Goal: Task Accomplishment & Management: Manage account settings

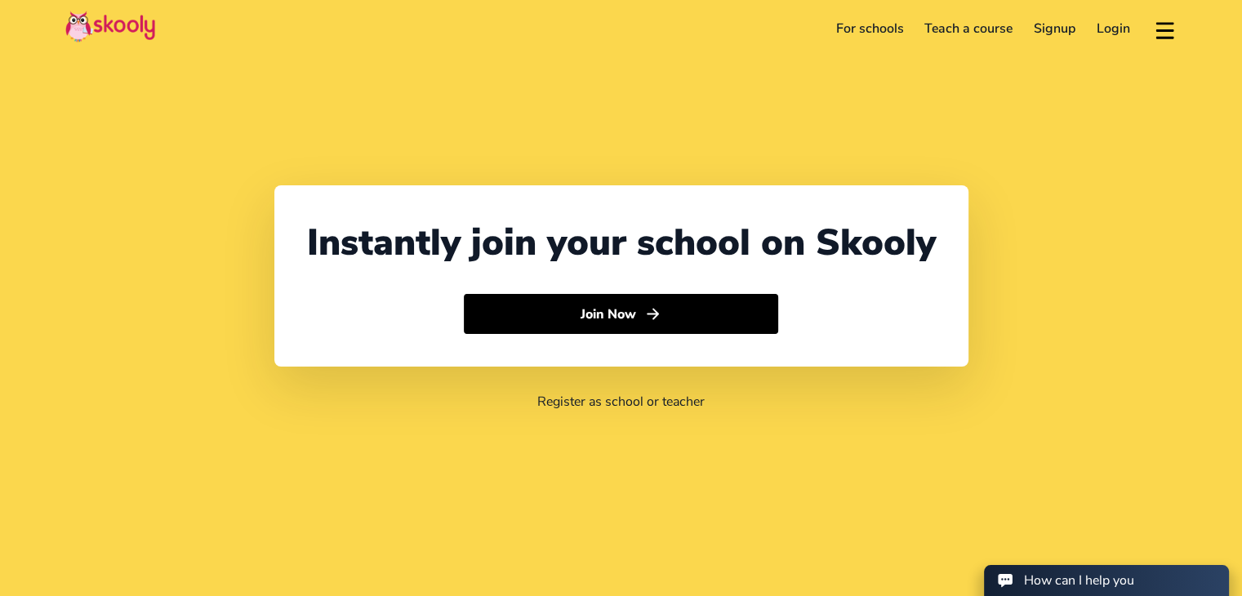
select select "91"
select select "[GEOGRAPHIC_DATA]"
select select "[GEOGRAPHIC_DATA]/[GEOGRAPHIC_DATA]"
click at [1124, 24] on link "Login" at bounding box center [1113, 29] width 55 height 26
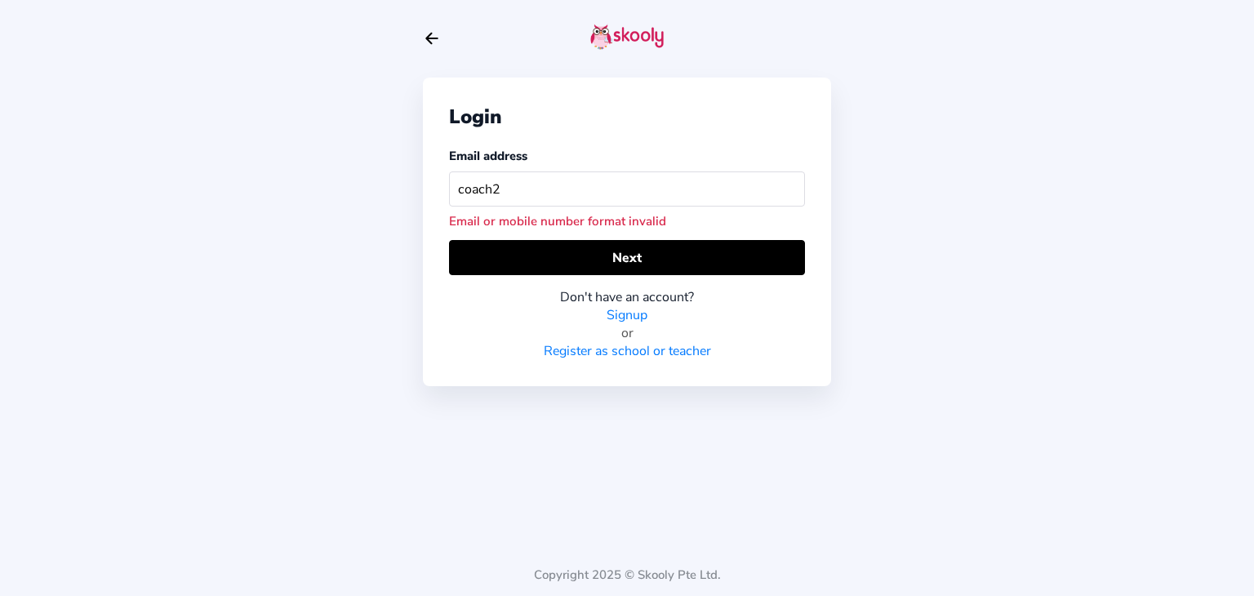
drag, startPoint x: 537, startPoint y: 181, endPoint x: 351, endPoint y: 173, distance: 186.4
click at [352, 173] on div "Login Email address coach2 Email or mobile number format invalid Next Don't hav…" at bounding box center [627, 298] width 1254 height 596
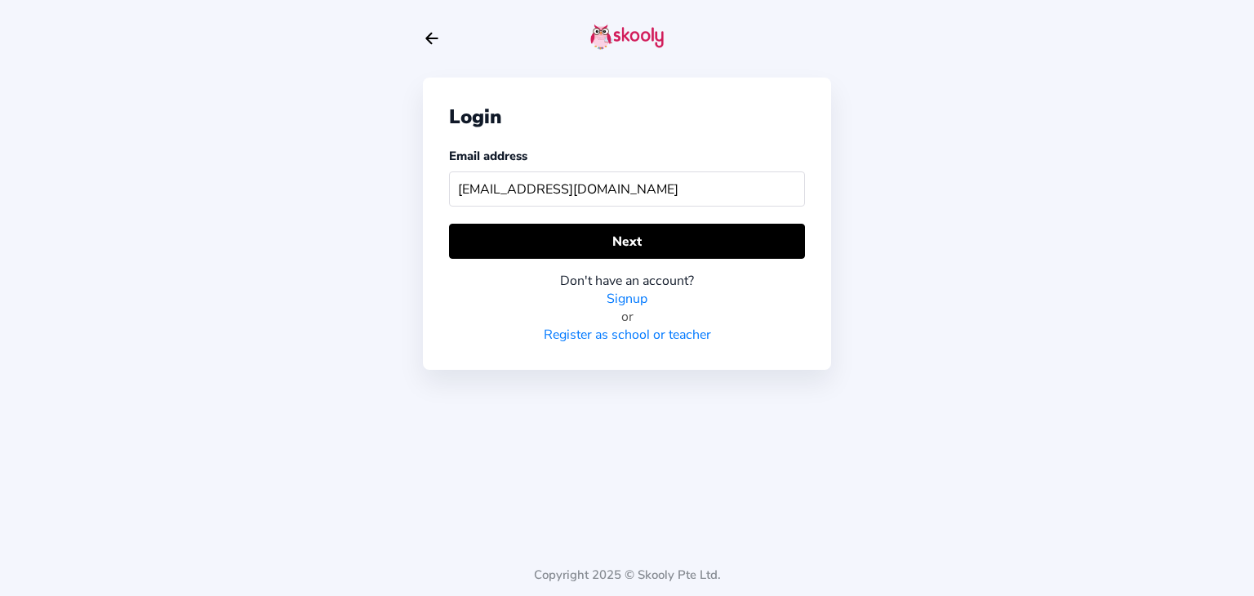
type input "[EMAIL_ADDRESS][DOMAIN_NAME]"
click at [584, 418] on div "Login Email address [EMAIL_ADDRESS][DOMAIN_NAME] Next Don't have an account? Si…" at bounding box center [627, 228] width 408 height 456
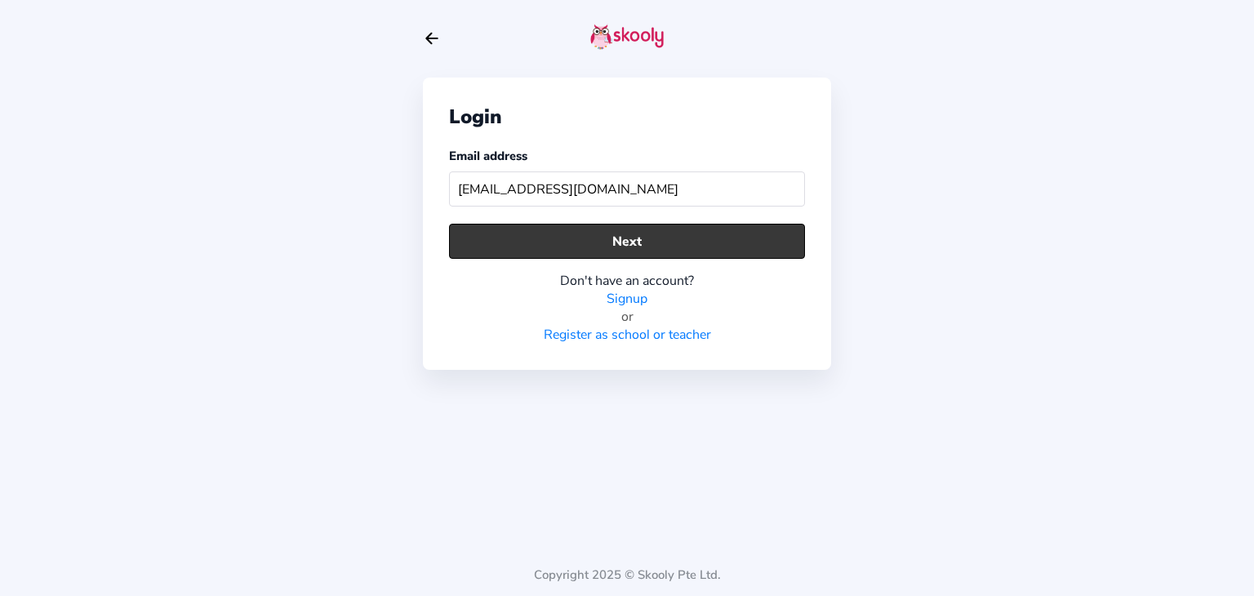
click at [652, 246] on button "Next" at bounding box center [627, 241] width 356 height 35
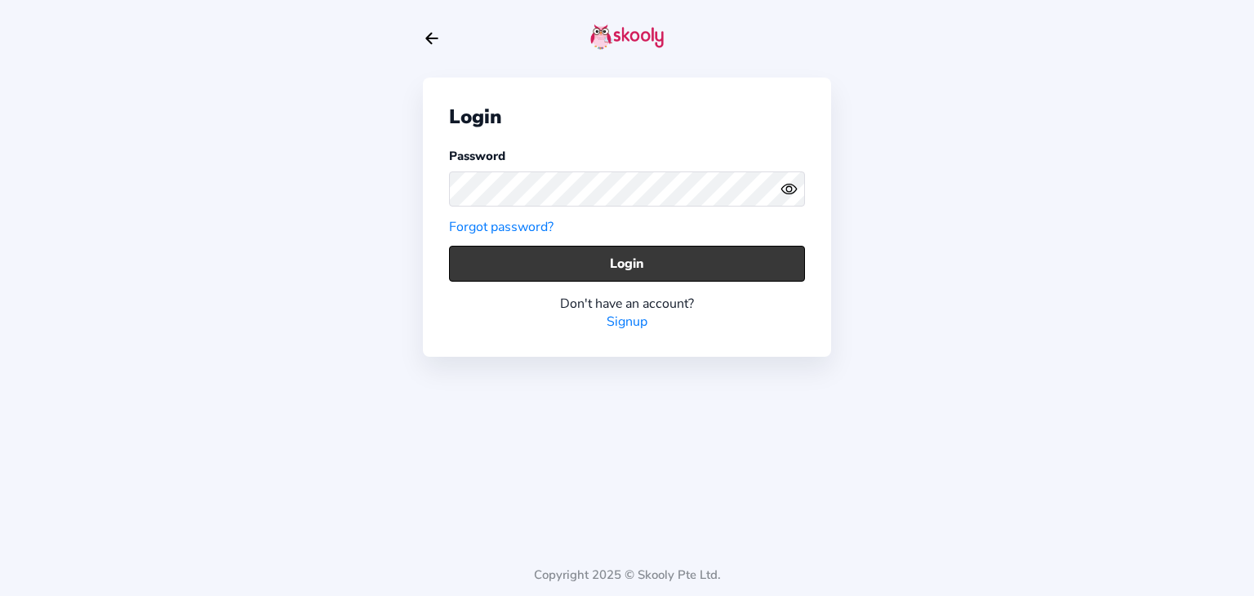
click at [708, 256] on button "Login" at bounding box center [627, 263] width 356 height 35
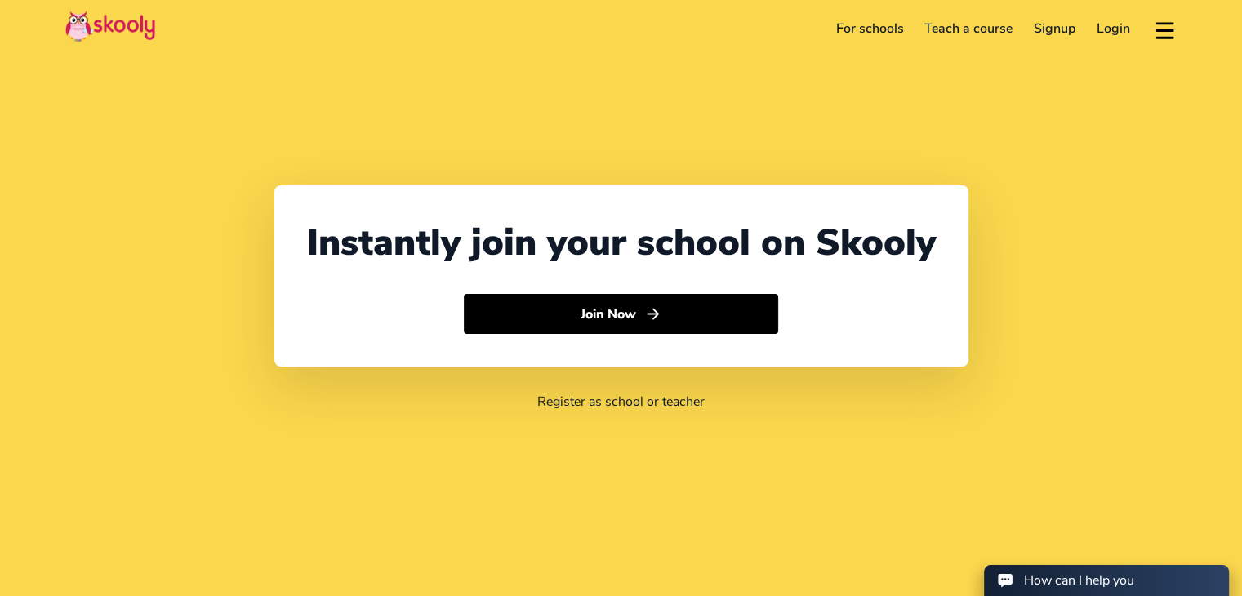
select select "91"
select select "[GEOGRAPHIC_DATA]"
select select "[GEOGRAPHIC_DATA]/[GEOGRAPHIC_DATA]"
